Goal: Contribute content: Add original content to the website for others to see

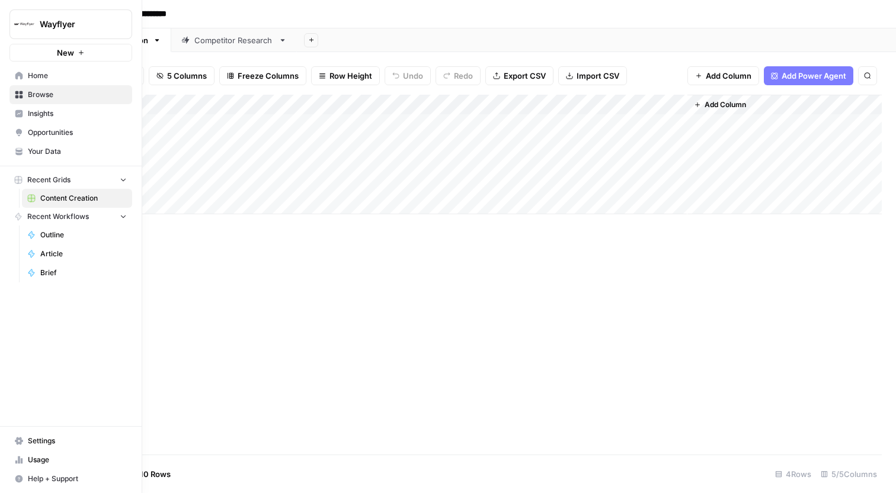
click at [75, 157] on link "Your Data" at bounding box center [70, 151] width 123 height 19
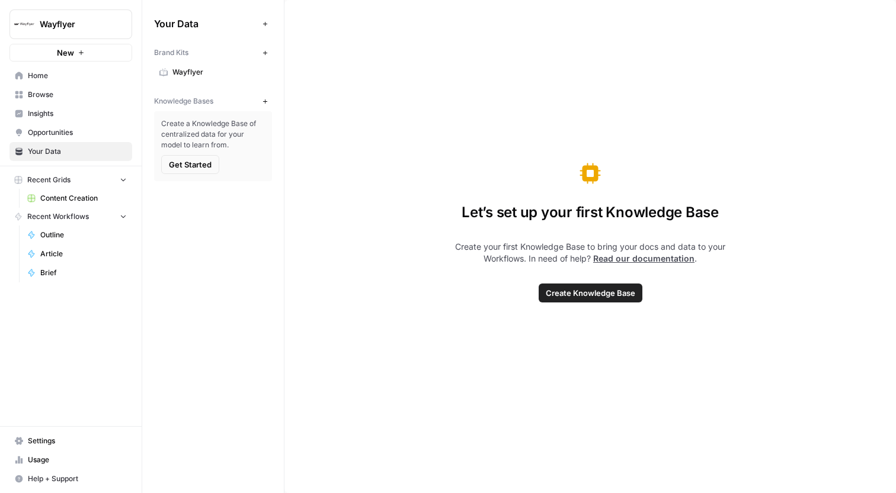
click at [261, 102] on button "New" at bounding box center [265, 101] width 14 height 14
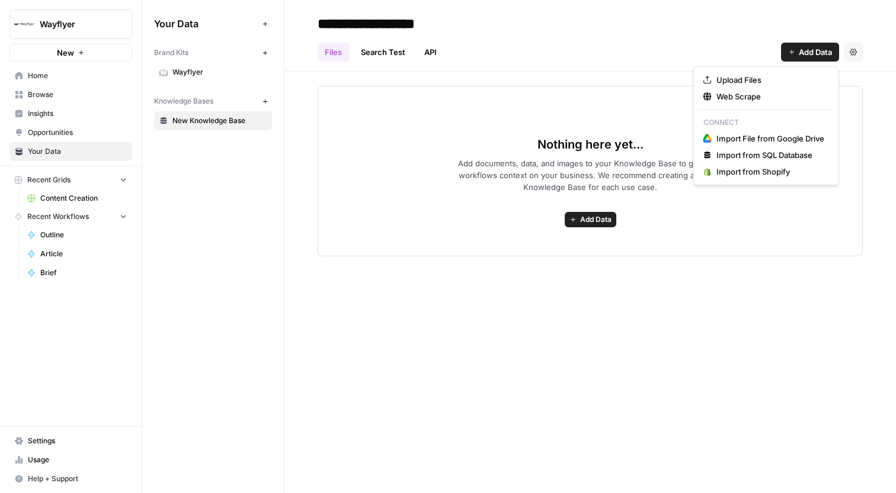
click at [809, 50] on span "Add Data" at bounding box center [815, 52] width 33 height 12
click at [748, 107] on div "Upload Files Web Scrape Connect Import File from Google Drive Import from SQL D…" at bounding box center [766, 125] width 146 height 119
click at [753, 93] on span "Web Scrape" at bounding box center [770, 97] width 108 height 12
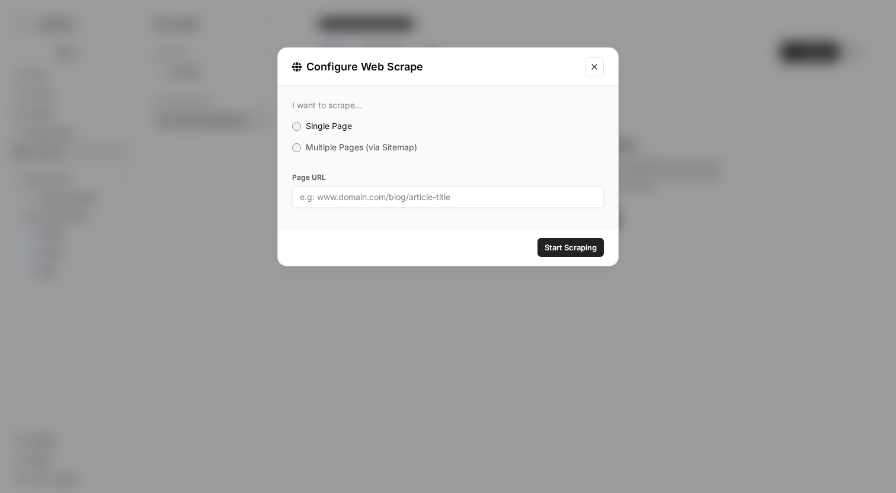
click at [457, 199] on input "Page URL" at bounding box center [448, 197] width 296 height 11
paste input "[URL][DOMAIN_NAME]"
type input "[URL][DOMAIN_NAME]"
click at [329, 146] on span "Multiple Pages (via Sitemap)" at bounding box center [361, 147] width 111 height 10
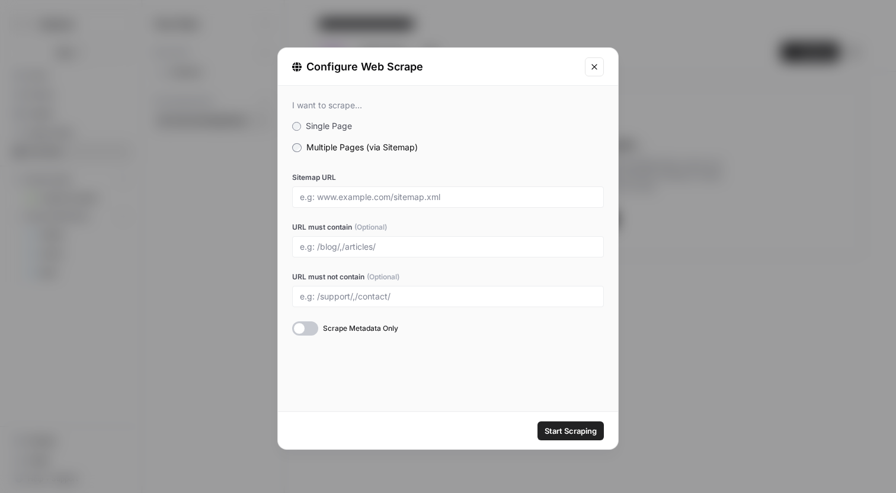
click at [371, 253] on div at bounding box center [448, 246] width 312 height 21
click at [421, 188] on div at bounding box center [448, 197] width 312 height 21
click at [427, 194] on input "Sitemap URL" at bounding box center [448, 197] width 296 height 11
paste input "[URL][DOMAIN_NAME]"
type input "[URL][DOMAIN_NAME]"
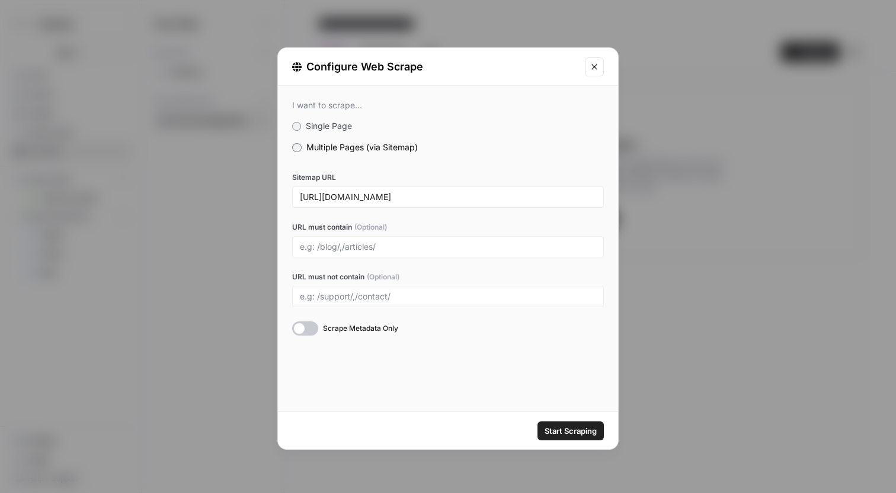
click at [440, 225] on label "URL must contain (Optional)" at bounding box center [448, 227] width 312 height 11
click at [440, 242] on input "URL must contain (Optional)" at bounding box center [448, 247] width 296 height 11
click at [492, 416] on div "Start Scraping" at bounding box center [448, 430] width 340 height 37
click at [574, 437] on span "Start Scraping" at bounding box center [570, 431] width 52 height 12
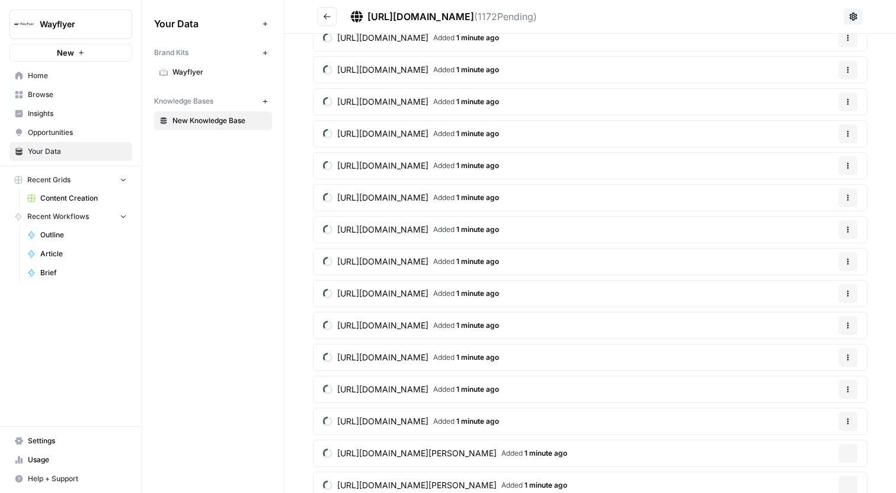
scroll to position [19457, 0]
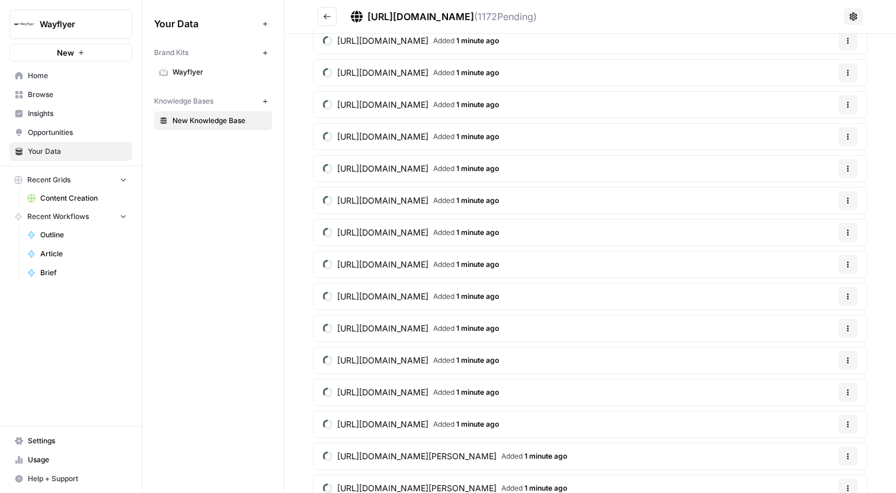
click at [428, 300] on span "[URL][DOMAIN_NAME]" at bounding box center [382, 297] width 91 height 12
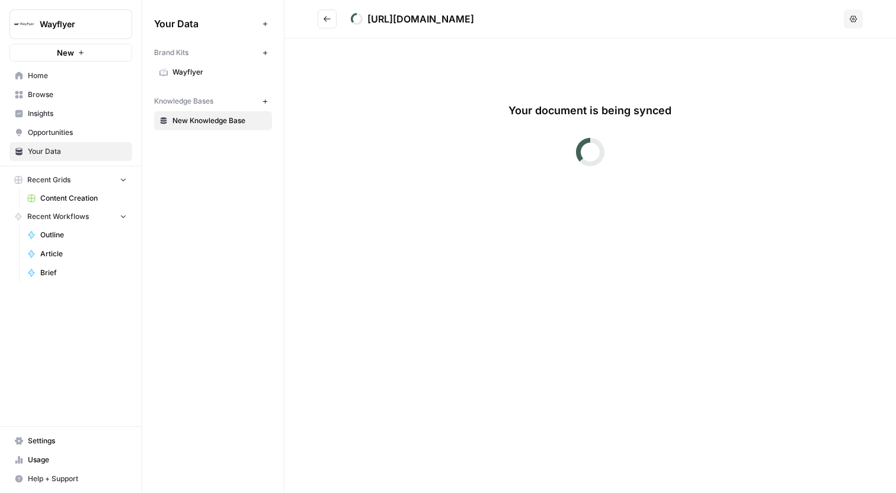
click at [387, 15] on div "[URL][DOMAIN_NAME]" at bounding box center [420, 19] width 107 height 14
drag, startPoint x: 387, startPoint y: 15, endPoint x: 540, endPoint y: 26, distance: 153.2
click at [474, 26] on div "[URL][DOMAIN_NAME]" at bounding box center [420, 19] width 107 height 14
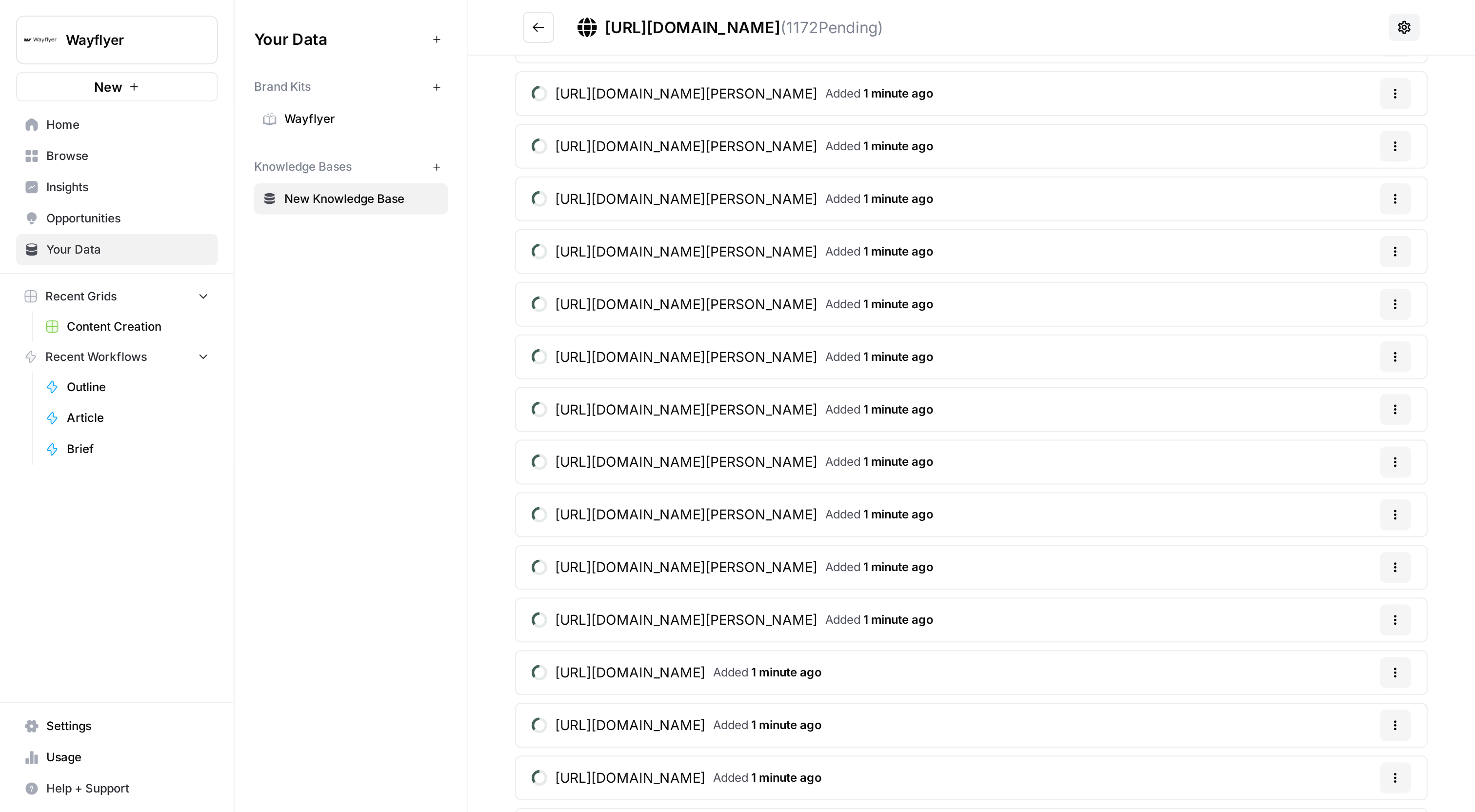
scroll to position [16552, 0]
